Goal: Task Accomplishment & Management: Use online tool/utility

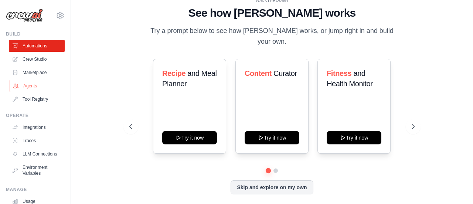
click at [37, 86] on link "Agents" at bounding box center [38, 86] width 56 height 12
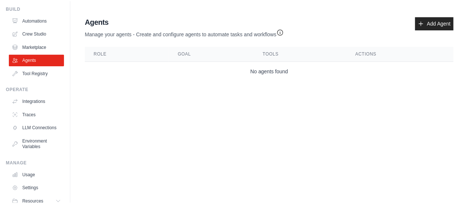
scroll to position [61, 0]
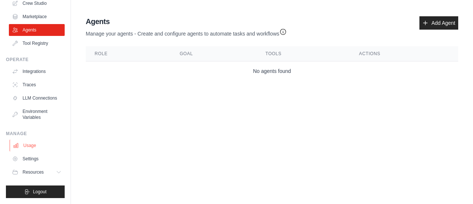
click at [28, 145] on link "Usage" at bounding box center [38, 145] width 56 height 12
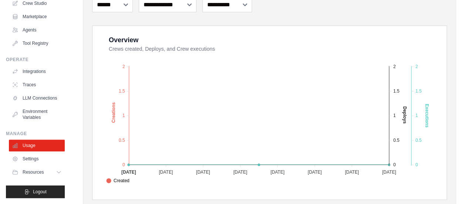
scroll to position [148, 0]
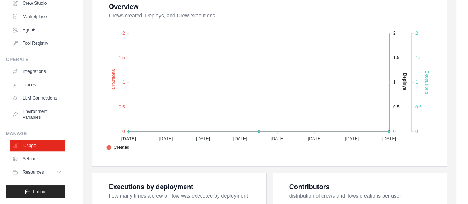
click at [29, 147] on link "Usage" at bounding box center [38, 145] width 56 height 12
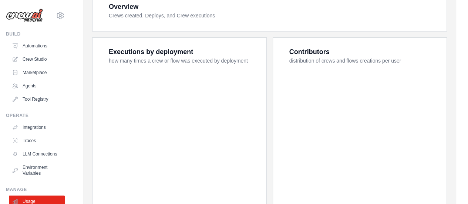
scroll to position [0, 0]
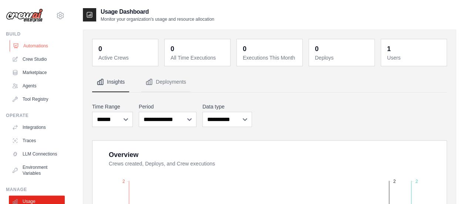
click at [41, 48] on link "Automations" at bounding box center [38, 46] width 56 height 12
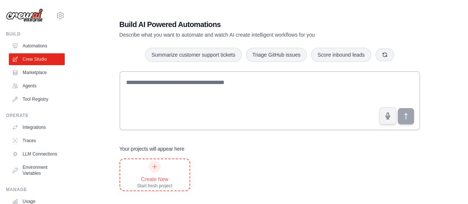
click at [157, 170] on div at bounding box center [155, 166] width 12 height 12
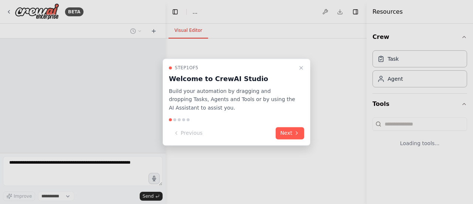
select select "****"
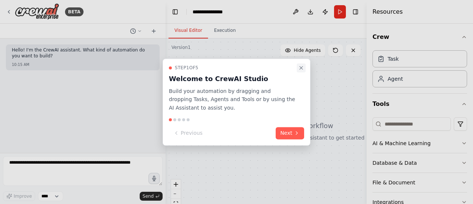
click at [302, 68] on icon "Close walkthrough" at bounding box center [301, 68] width 6 height 6
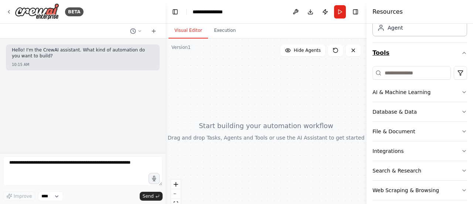
scroll to position [58, 0]
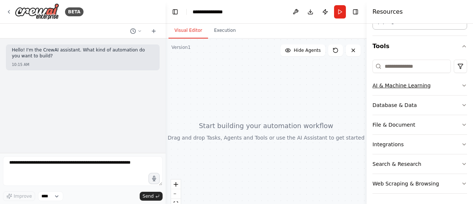
click at [408, 89] on button "AI & Machine Learning" at bounding box center [420, 85] width 95 height 19
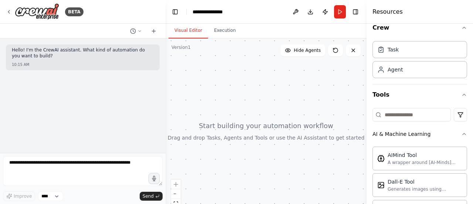
scroll to position [0, 0]
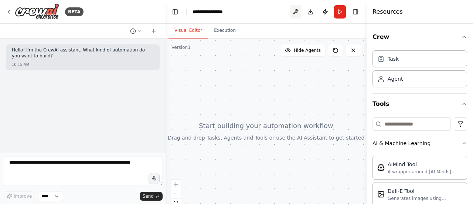
click at [298, 12] on button at bounding box center [296, 11] width 12 height 13
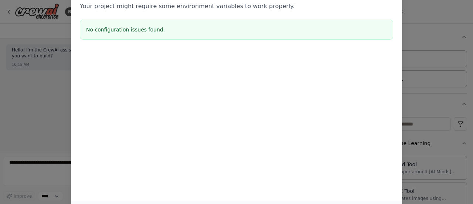
click at [44, 45] on div "Environment configuration Your project might require some environment variables…" at bounding box center [236, 102] width 473 height 204
drag, startPoint x: 472, startPoint y: 54, endPoint x: 466, endPoint y: 102, distance: 48.4
click at [466, 102] on div "Environment configuration Your project might require some environment variables…" at bounding box center [236, 102] width 473 height 204
click at [31, 35] on div "Environment configuration Your project might require some environment variables…" at bounding box center [236, 102] width 473 height 204
click at [106, 33] on div "No configuration issues found." at bounding box center [236, 30] width 313 height 20
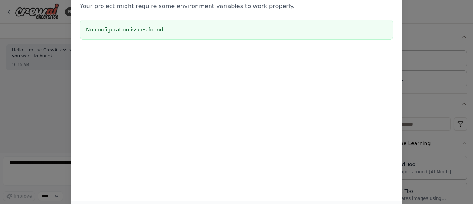
click at [244, 6] on p "Your project might require some environment variables to work properly." at bounding box center [236, 6] width 313 height 9
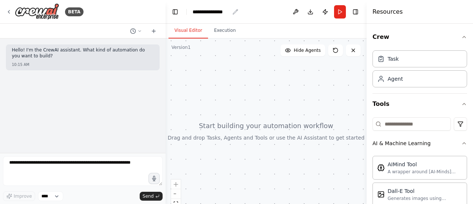
click at [209, 13] on div "**********" at bounding box center [211, 11] width 37 height 7
click at [231, 11] on div "**********" at bounding box center [220, 11] width 55 height 7
click at [246, 61] on div at bounding box center [266, 130] width 201 height 185
click at [384, 83] on div "Agent" at bounding box center [420, 78] width 95 height 17
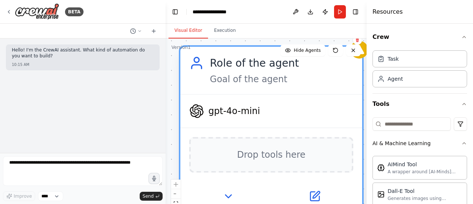
drag, startPoint x: 344, startPoint y: 85, endPoint x: 242, endPoint y: 61, distance: 105.1
click at [242, 61] on div "Role of the agent Goal of the agent" at bounding box center [271, 70] width 182 height 47
click at [264, 160] on span "Drop tools here" at bounding box center [271, 154] width 68 height 15
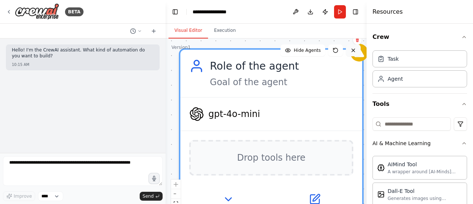
click at [356, 52] on icon at bounding box center [353, 50] width 6 height 6
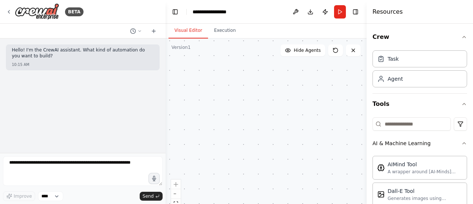
drag, startPoint x: 224, startPoint y: 99, endPoint x: 464, endPoint y: 123, distance: 240.6
click at [466, 125] on div "**********" at bounding box center [236, 102] width 473 height 204
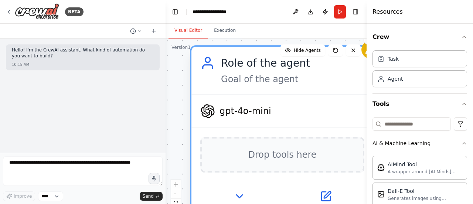
drag, startPoint x: 349, startPoint y: 102, endPoint x: 233, endPoint y: 69, distance: 120.7
click at [231, 65] on div "Role of the agent" at bounding box center [292, 62] width 143 height 15
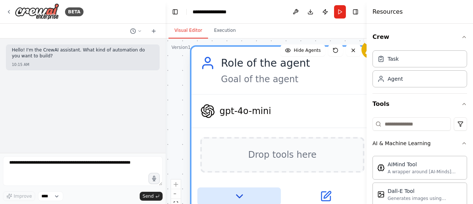
click at [243, 196] on icon at bounding box center [239, 196] width 12 height 12
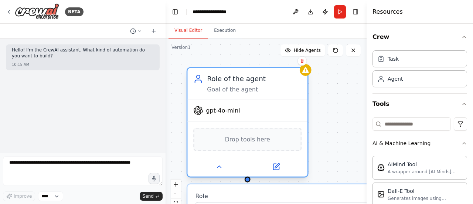
drag, startPoint x: 291, startPoint y: 123, endPoint x: 265, endPoint y: 105, distance: 31.4
click at [265, 105] on div "gpt-4o-mini" at bounding box center [247, 110] width 120 height 21
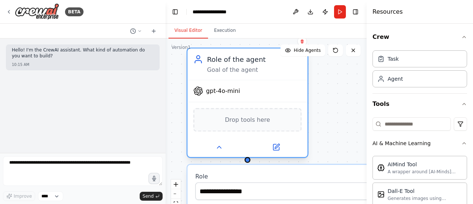
drag, startPoint x: 264, startPoint y: 116, endPoint x: 261, endPoint y: 100, distance: 16.6
click at [261, 100] on div "gpt-4o-mini" at bounding box center [247, 90] width 120 height 21
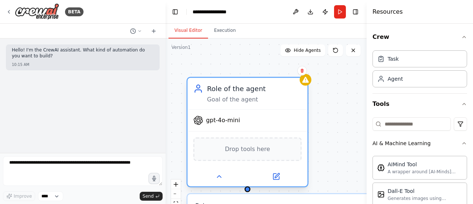
drag, startPoint x: 277, startPoint y: 86, endPoint x: 278, endPoint y: 117, distance: 31.1
click at [278, 117] on div "gpt-4o-mini" at bounding box center [247, 119] width 120 height 21
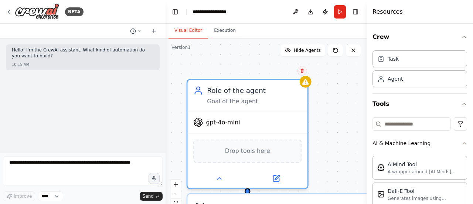
click at [302, 73] on icon at bounding box center [302, 70] width 4 height 4
click at [302, 71] on icon at bounding box center [302, 70] width 4 height 4
click at [302, 71] on icon at bounding box center [301, 70] width 3 height 4
click at [285, 72] on button "Confirm" at bounding box center [281, 70] width 26 height 9
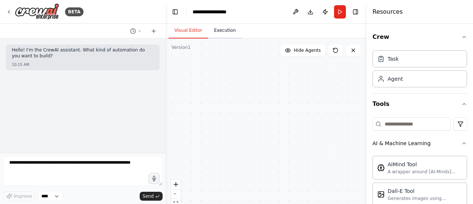
click at [226, 34] on button "Execution" at bounding box center [225, 31] width 34 height 16
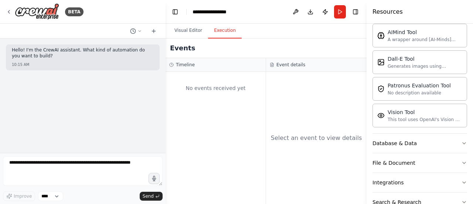
scroll to position [169, 0]
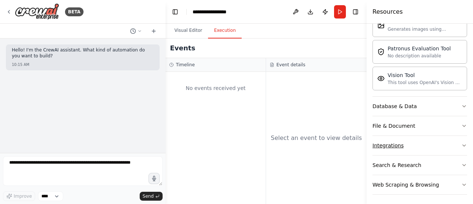
click at [452, 142] on button "Integrations" at bounding box center [420, 145] width 95 height 19
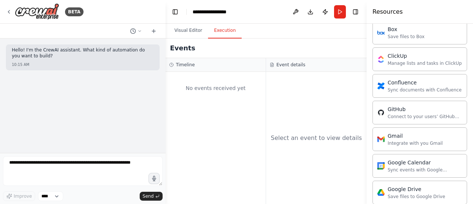
scroll to position [370, 0]
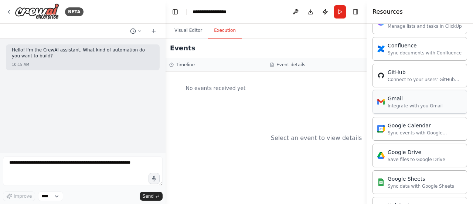
click at [422, 107] on div "Gmail Integrate with you Gmail" at bounding box center [420, 102] width 95 height 24
click at [395, 103] on div "Integrate with you Gmail" at bounding box center [415, 106] width 55 height 6
click at [182, 33] on button "Visual Editor" at bounding box center [189, 31] width 40 height 16
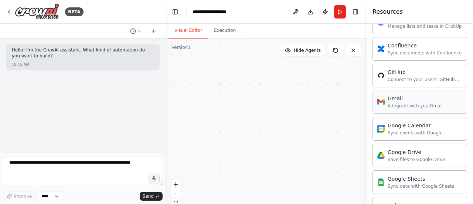
click at [387, 102] on div "Gmail Integrate with you Gmail" at bounding box center [409, 102] width 65 height 14
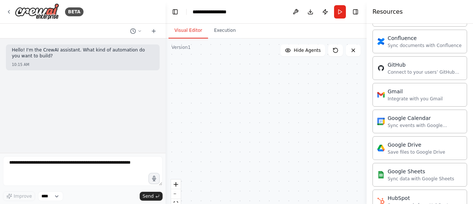
scroll to position [382, 0]
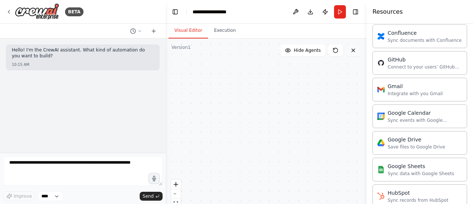
click at [354, 53] on button at bounding box center [353, 50] width 15 height 12
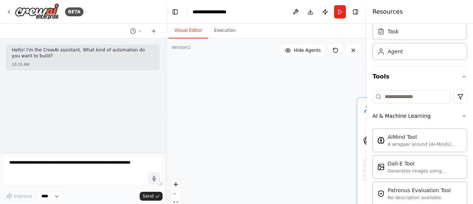
scroll to position [0, 0]
